Goal: Information Seeking & Learning: Find contact information

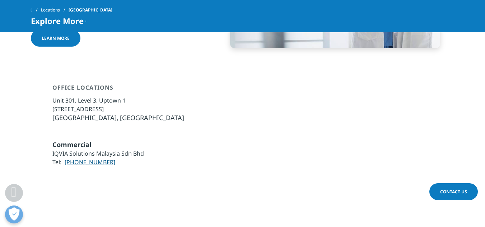
scroll to position [491, 0]
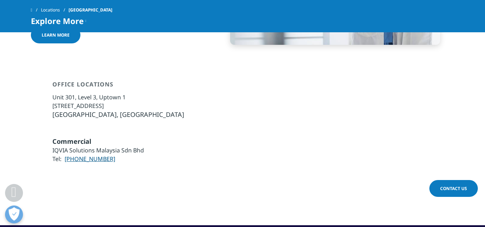
click at [56, 93] on li "Unit 301, Level 3, Uptown 1" at bounding box center [118, 97] width 132 height 9
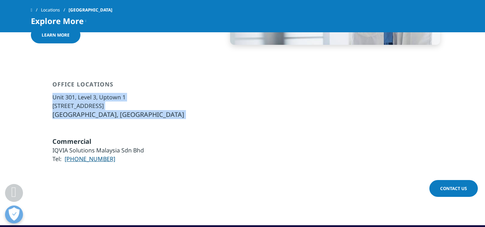
copy div "Unit 301, Level 3, Uptown 1 No. 1, Jalan SS21/58, Damansara Uptown 47400 Petali…"
drag, startPoint x: 56, startPoint y: 70, endPoint x: 171, endPoint y: 84, distance: 116.0
click at [171, 84] on div "Office Locations Unit 301, Level 3, Uptown 1 No. 1, Jalan SS21/58, Damansara Up…" at bounding box center [242, 100] width 423 height 38
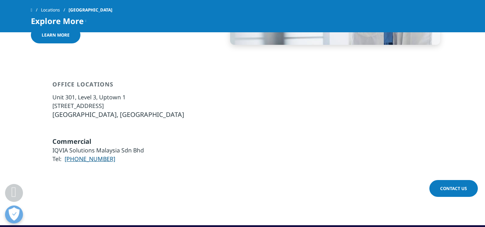
click at [113, 155] on li "Tel: 603-7735 0300" at bounding box center [97, 159] width 91 height 9
drag, startPoint x: 113, startPoint y: 131, endPoint x: 66, endPoint y: 134, distance: 46.7
click at [66, 155] on li "Tel: 603-7735 0300" at bounding box center [97, 159] width 91 height 9
copy div "603-7735 0300"
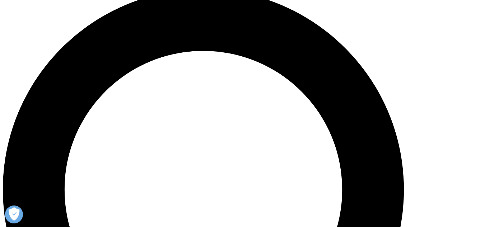
scroll to position [512, 0]
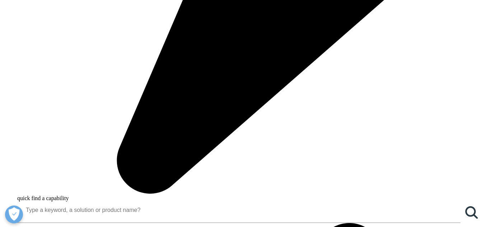
drag, startPoint x: 59, startPoint y: 51, endPoint x: 146, endPoint y: 67, distance: 88.3
copy div "Unit 301, Level 3, Uptown 1 No. 1, Jalan SS21/58, Damansara Uptown 47400 Petali…"
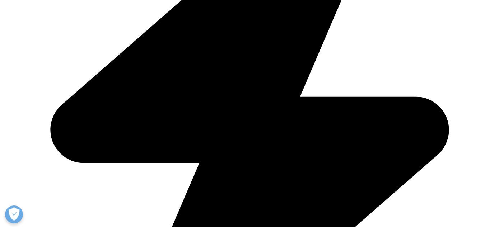
drag, startPoint x: 119, startPoint y: 112, endPoint x: 70, endPoint y: 113, distance: 49.5
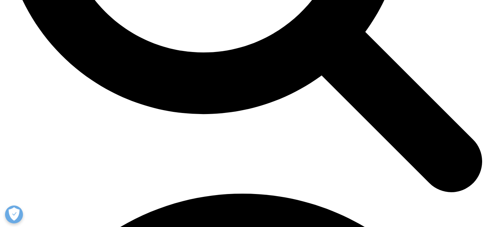
scroll to position [933, 0]
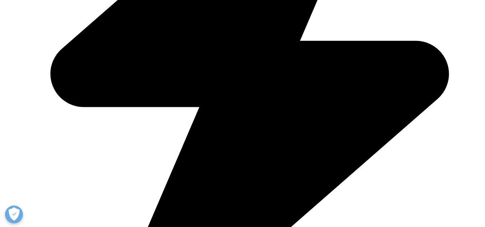
drag, startPoint x: 55, startPoint y: 106, endPoint x: 100, endPoint y: 118, distance: 46.6
copy ul "A15G7M6, [STREET_ADDRESS]"
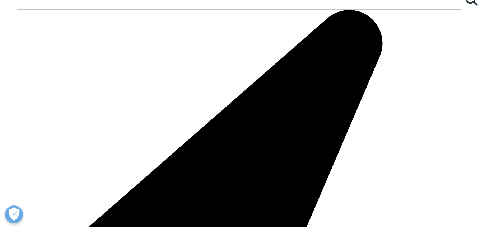
copy div "7 727 313 2050 ©2025 IQVIA Inc, All Rights Reserved."
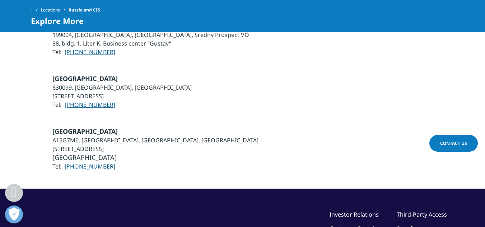
copy div "727 313 2050 ©2025 IQVIA Inc, All Rights Reserved."
drag, startPoint x: 121, startPoint y: 131, endPoint x: 71, endPoint y: 134, distance: 50.0
click at [71, 162] on li "Tel: +7 727 313 2050" at bounding box center [155, 166] width 206 height 9
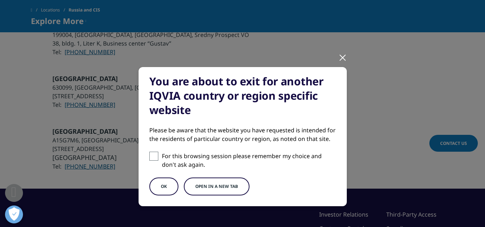
click at [340, 59] on div at bounding box center [342, 57] width 8 height 20
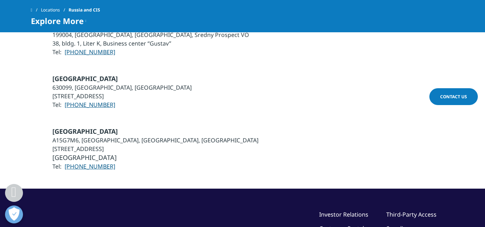
scroll to position [1043, 0]
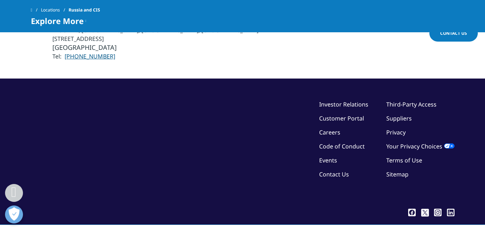
click at [401, 128] on link "Privacy" at bounding box center [395, 132] width 19 height 8
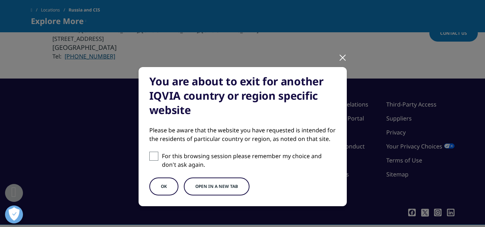
click at [169, 188] on button "OK" at bounding box center [163, 187] width 29 height 18
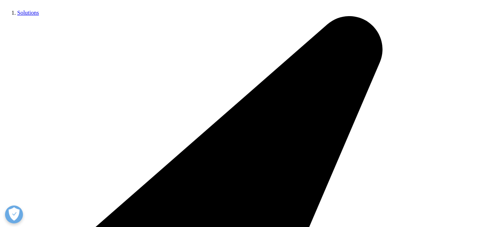
scroll to position [155, 0]
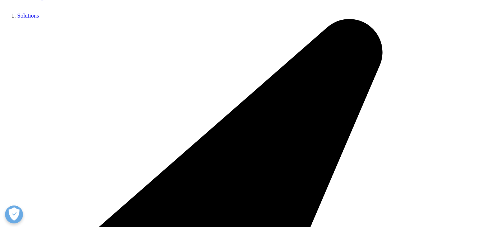
drag, startPoint x: 61, startPoint y: 200, endPoint x: 65, endPoint y: 198, distance: 4.5
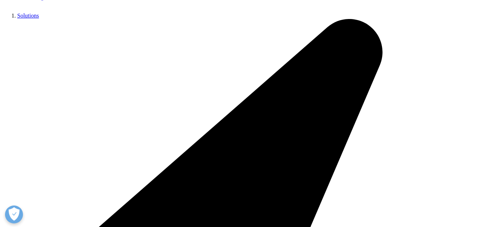
copy p "Convention Tower, 11th Floor DWTC Al, Saada Street"
copy div "Convention Tower, 11th Floor DWTC Al, Saada Street Dubai, United Arab Emirates …"
drag, startPoint x: 295, startPoint y: 112, endPoint x: 396, endPoint y: 131, distance: 103.3
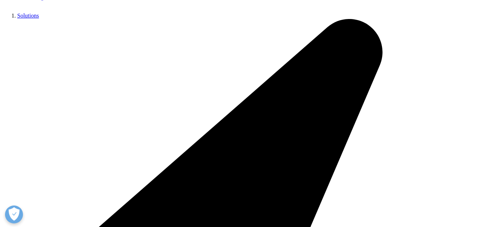
drag, startPoint x: 301, startPoint y: 106, endPoint x: 388, endPoint y: 126, distance: 89.7
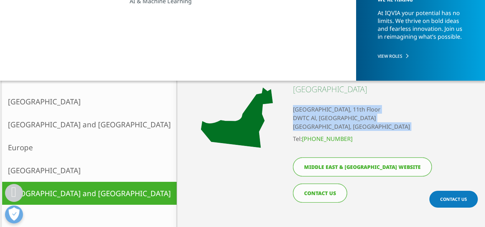
copy link "4 524 29 00"
drag, startPoint x: 358, startPoint y: 140, endPoint x: 318, endPoint y: 139, distance: 40.2
click at [318, 139] on li "Tel: +971 4 524 29 00" at bounding box center [364, 139] width 142 height 9
click at [347, 168] on link "Middle East & Africa website" at bounding box center [362, 166] width 139 height 19
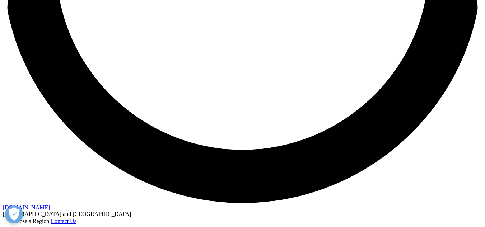
scroll to position [1244, 0]
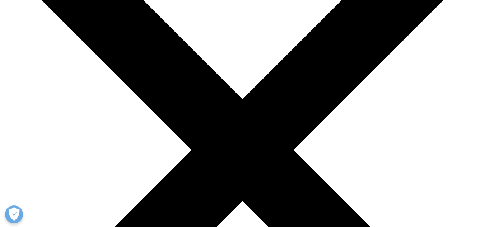
scroll to position [0, 0]
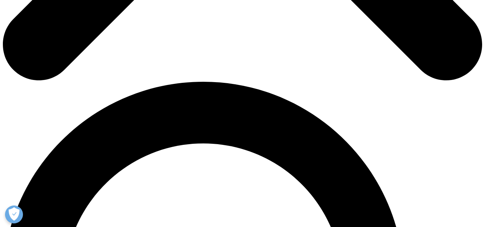
scroll to position [254, 0]
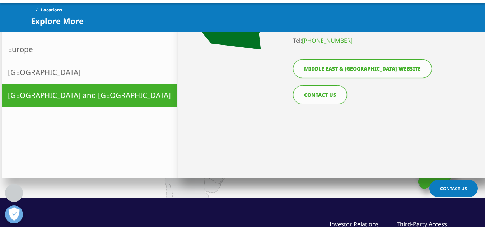
click at [325, 91] on link "CONTACT US" at bounding box center [320, 94] width 54 height 19
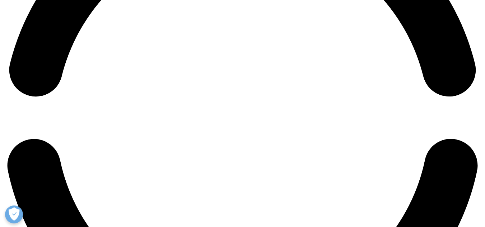
scroll to position [1088, 0]
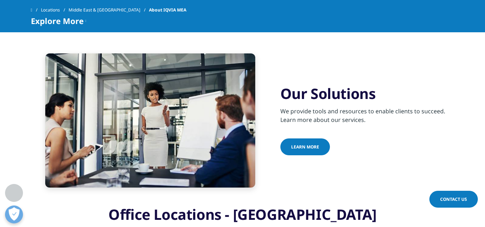
scroll to position [622, 0]
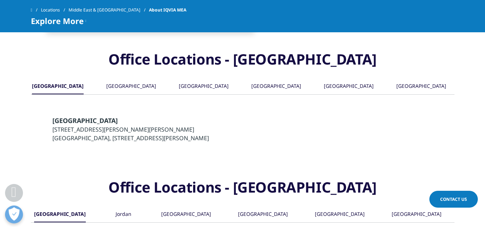
click at [397, 207] on div "United Arab Emirates" at bounding box center [416, 214] width 50 height 15
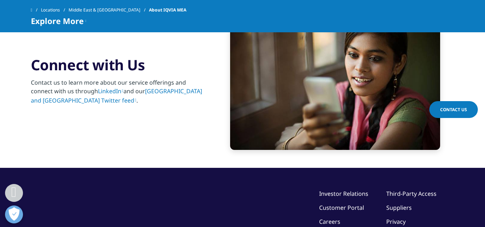
scroll to position [933, 0]
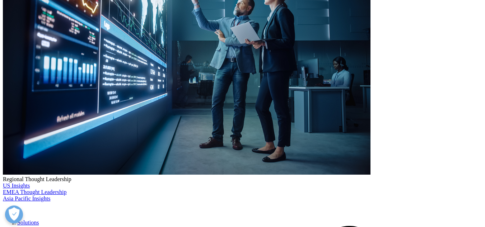
click at [51, 187] on link "[GEOGRAPHIC_DATA] and [GEOGRAPHIC_DATA]" at bounding box center [89, 193] width 174 height 23
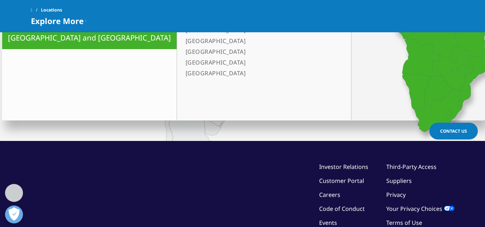
scroll to position [155, 0]
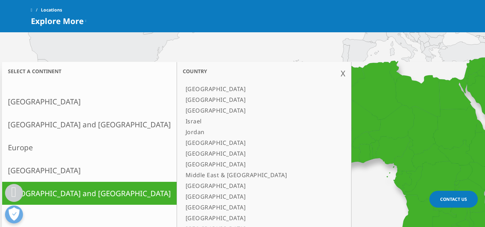
click at [59, 173] on link "[GEOGRAPHIC_DATA]" at bounding box center [89, 170] width 174 height 23
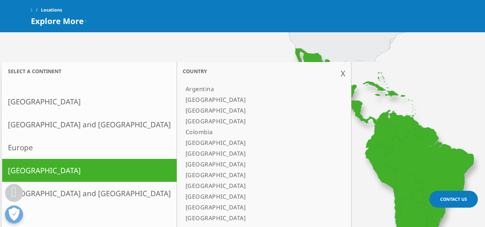
click at [48, 156] on link "Europe" at bounding box center [89, 147] width 174 height 23
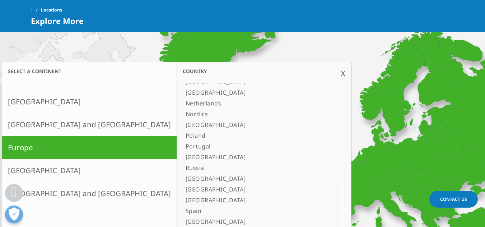
click at [44, 126] on link "[GEOGRAPHIC_DATA] and [GEOGRAPHIC_DATA]" at bounding box center [89, 124] width 174 height 23
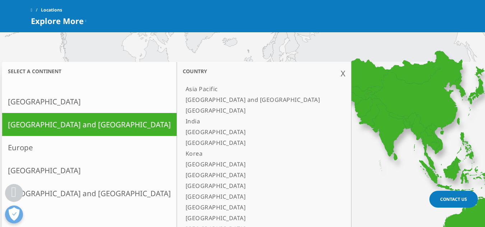
click at [45, 98] on link "[GEOGRAPHIC_DATA]" at bounding box center [89, 101] width 174 height 23
